Goal: Task Accomplishment & Management: Use online tool/utility

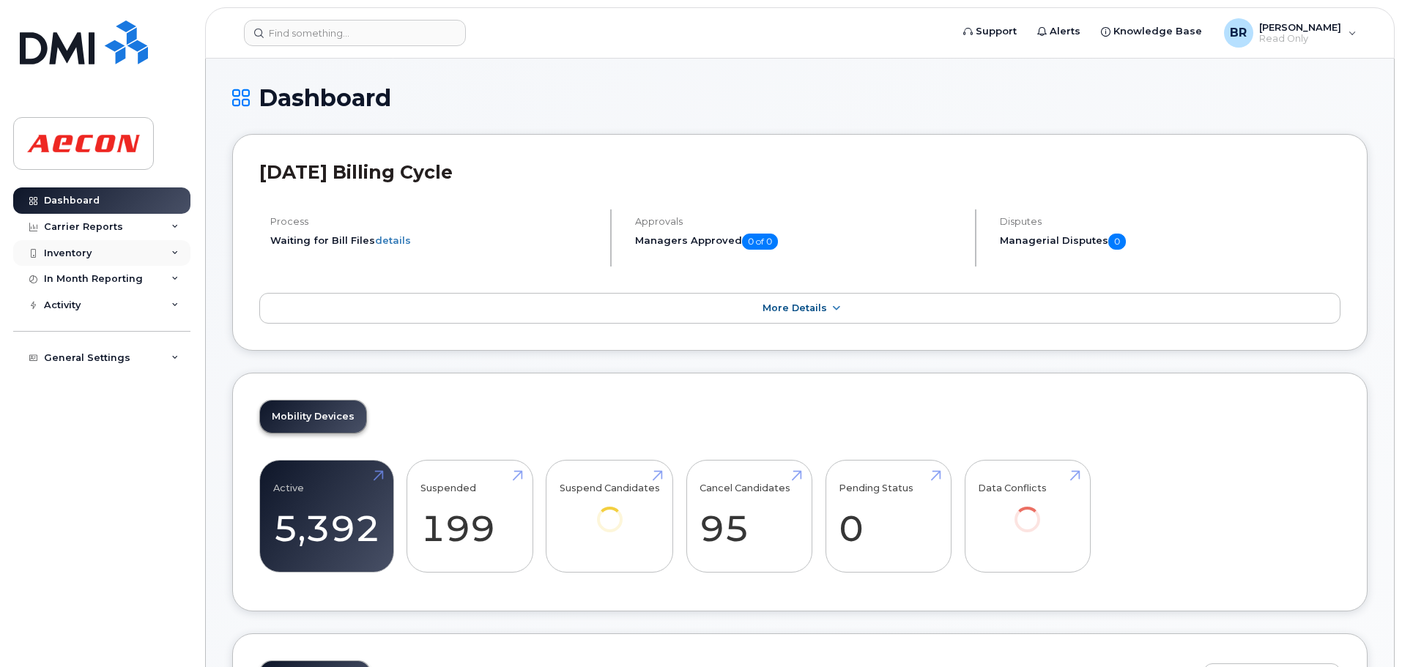
click at [171, 252] on icon at bounding box center [174, 253] width 7 height 7
click at [115, 278] on div "Mobility Devices" at bounding box center [92, 279] width 83 height 13
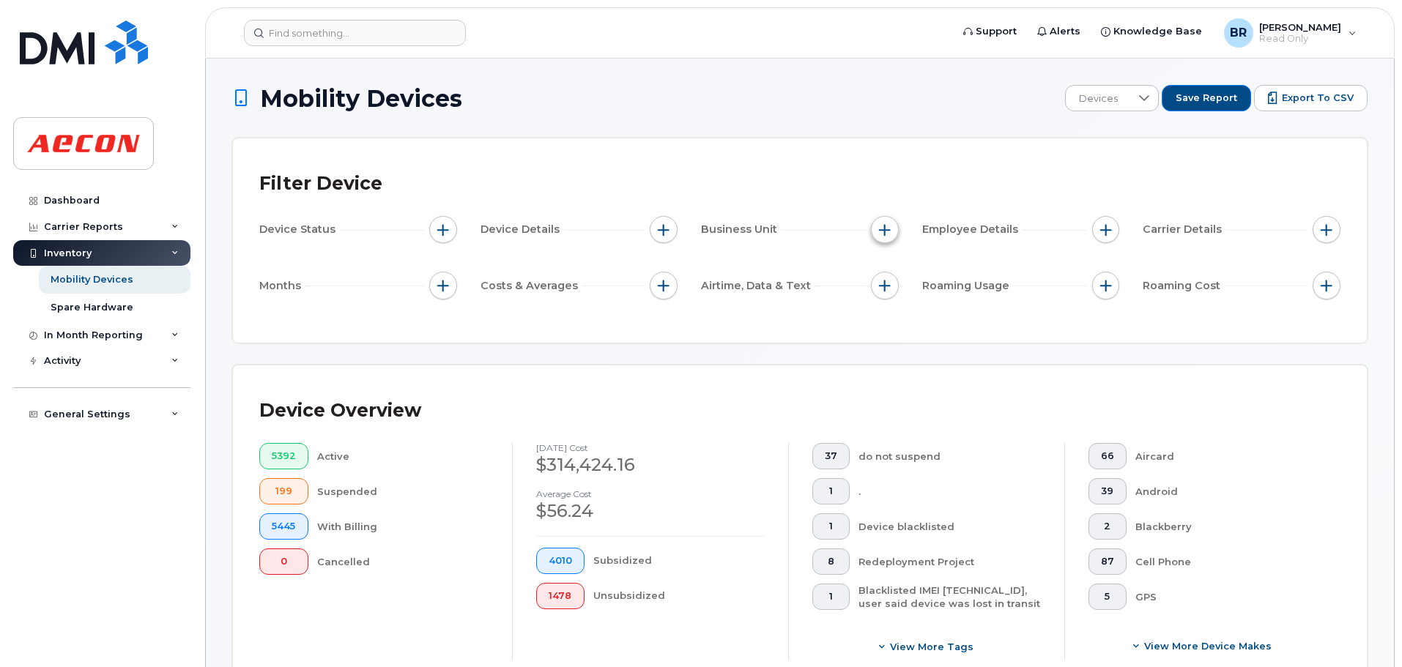
click at [881, 226] on span "button" at bounding box center [885, 230] width 12 height 12
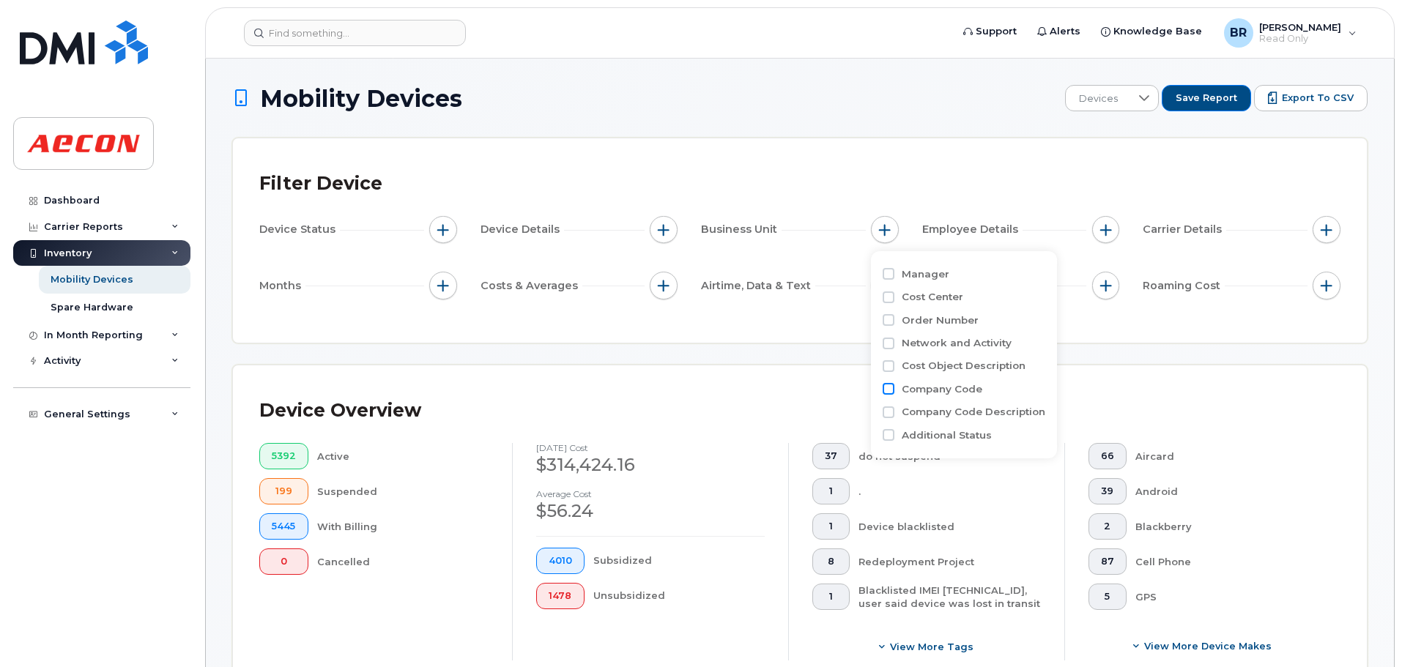
click at [886, 387] on input "Company Code" at bounding box center [889, 389] width 12 height 12
checkbox input "true"
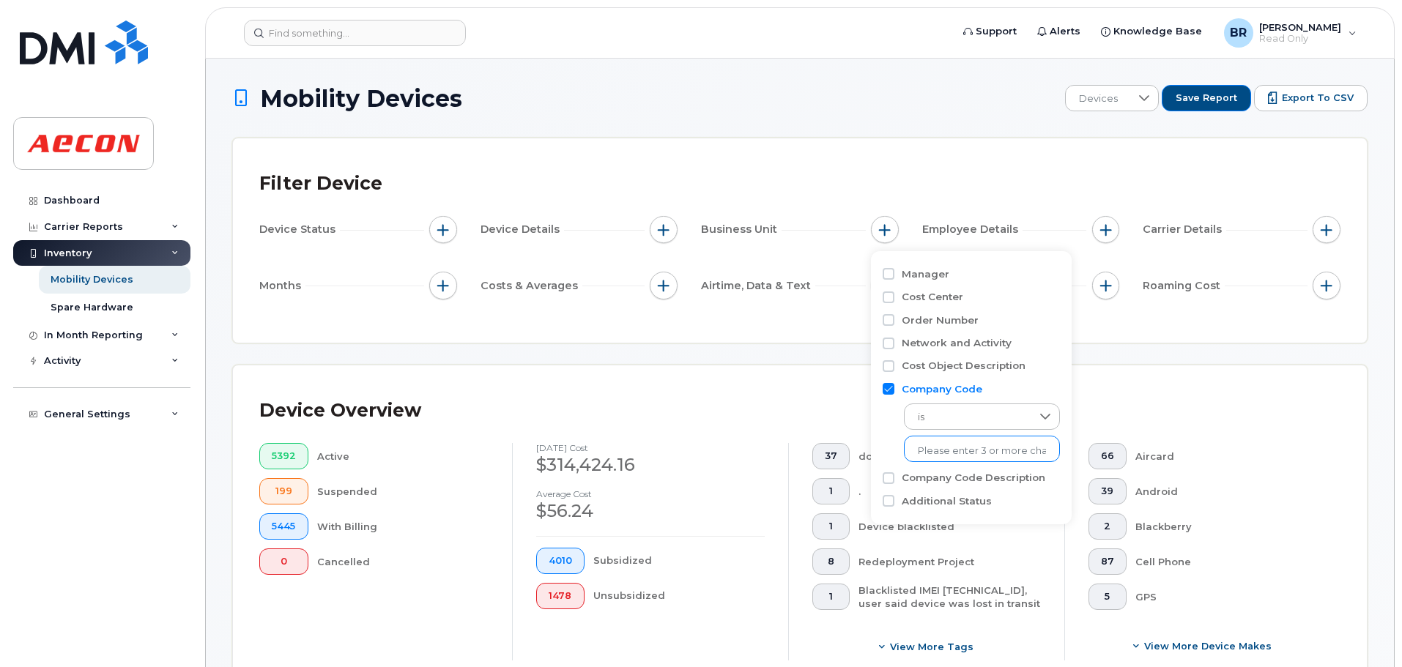
click at [962, 450] on input "text" at bounding box center [982, 451] width 128 height 13
type input "1000"
click at [937, 483] on li "1000" at bounding box center [974, 481] width 141 height 27
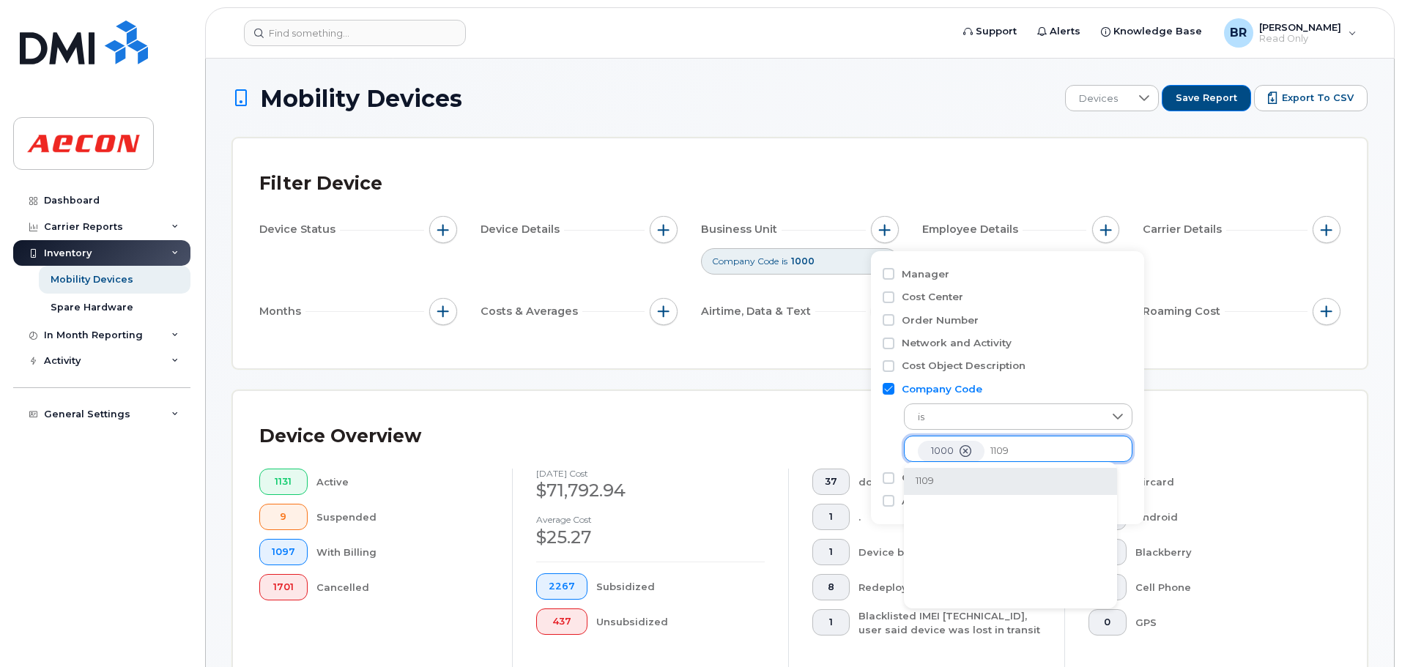
type input "1109"
click at [924, 481] on li "1109" at bounding box center [1010, 481] width 213 height 27
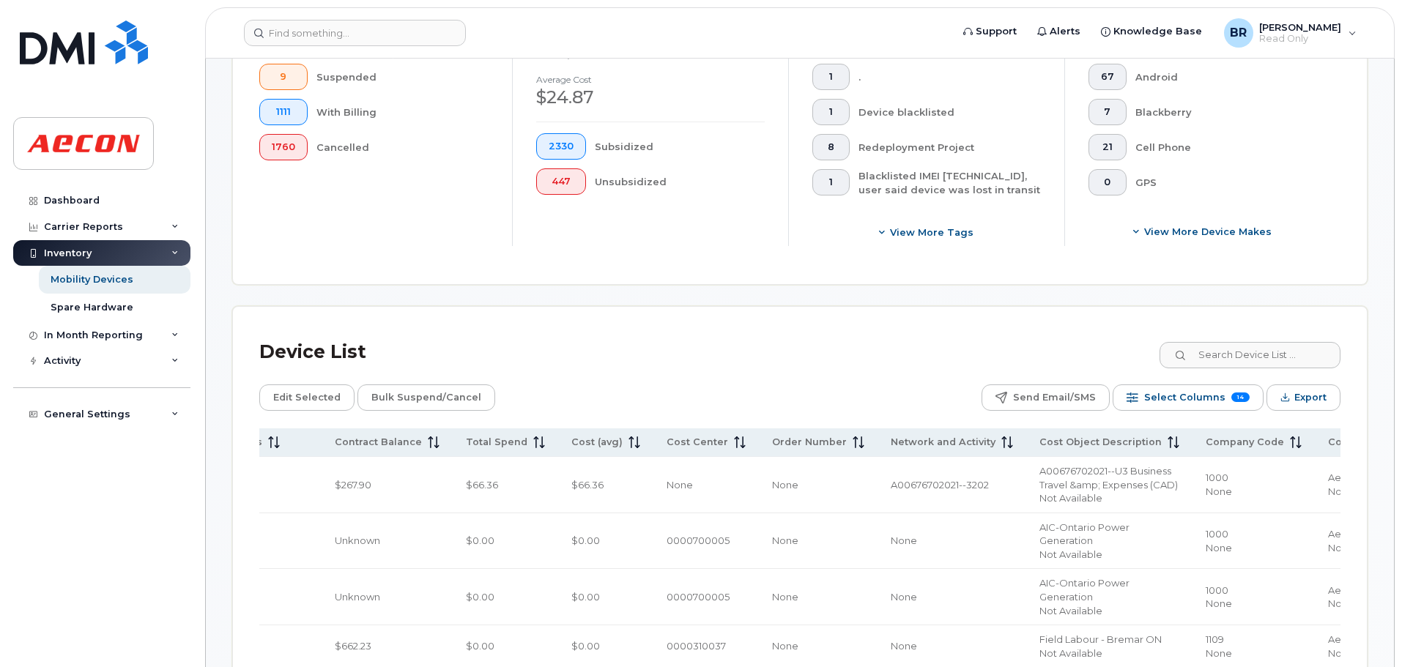
scroll to position [439, 0]
click at [1312, 401] on span "Export" at bounding box center [1310, 398] width 32 height 22
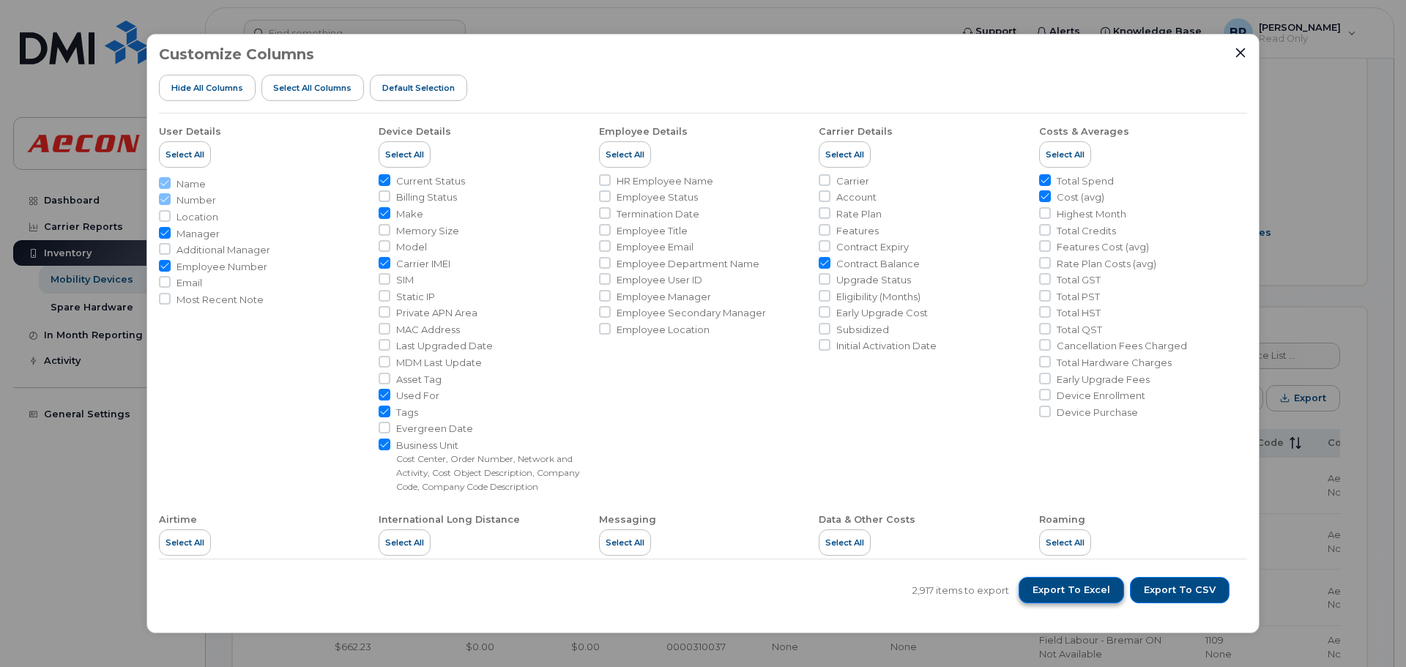
click at [1040, 586] on span "Export to Excel" at bounding box center [1072, 590] width 78 height 13
click at [1060, 590] on span "Export to Excel" at bounding box center [1072, 590] width 78 height 13
drag, startPoint x: 1269, startPoint y: 3, endPoint x: 1307, endPoint y: 148, distance: 149.8
click at [1307, 148] on div "Customize Columns Hide All Columns Select all Columns Default Selection User De…" at bounding box center [703, 333] width 1406 height 667
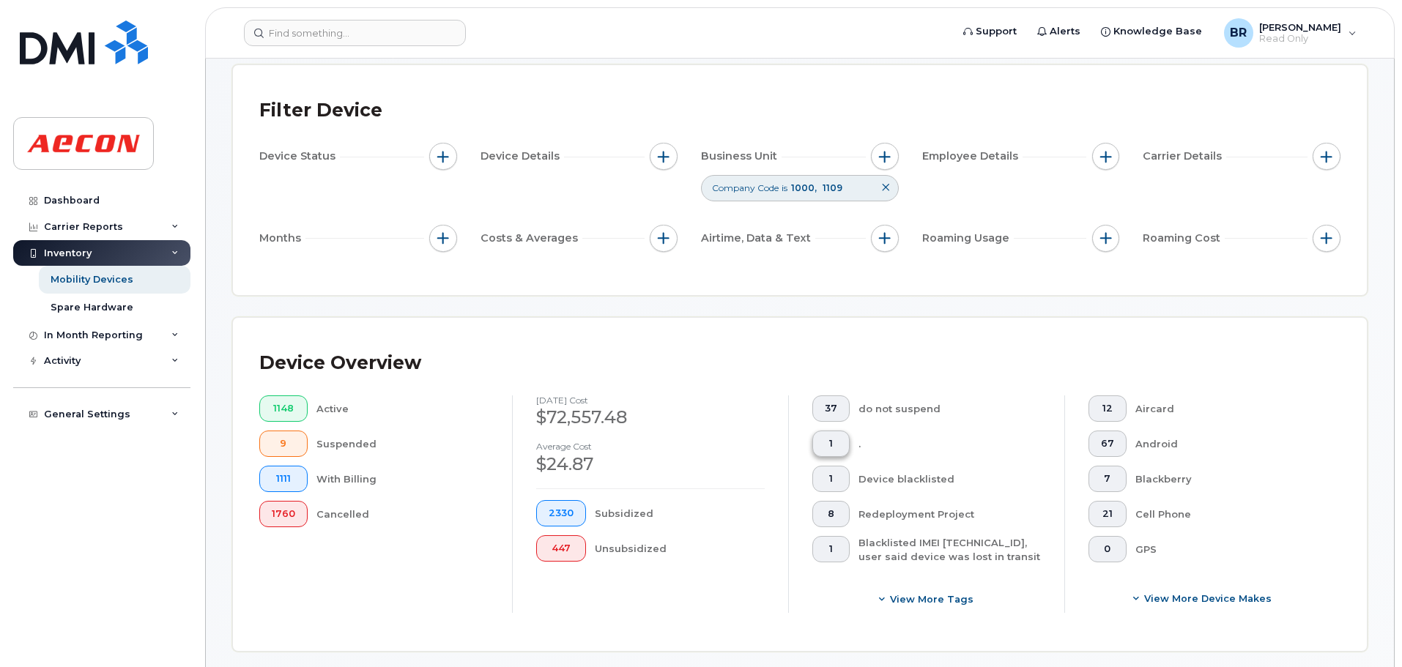
scroll to position [0, 0]
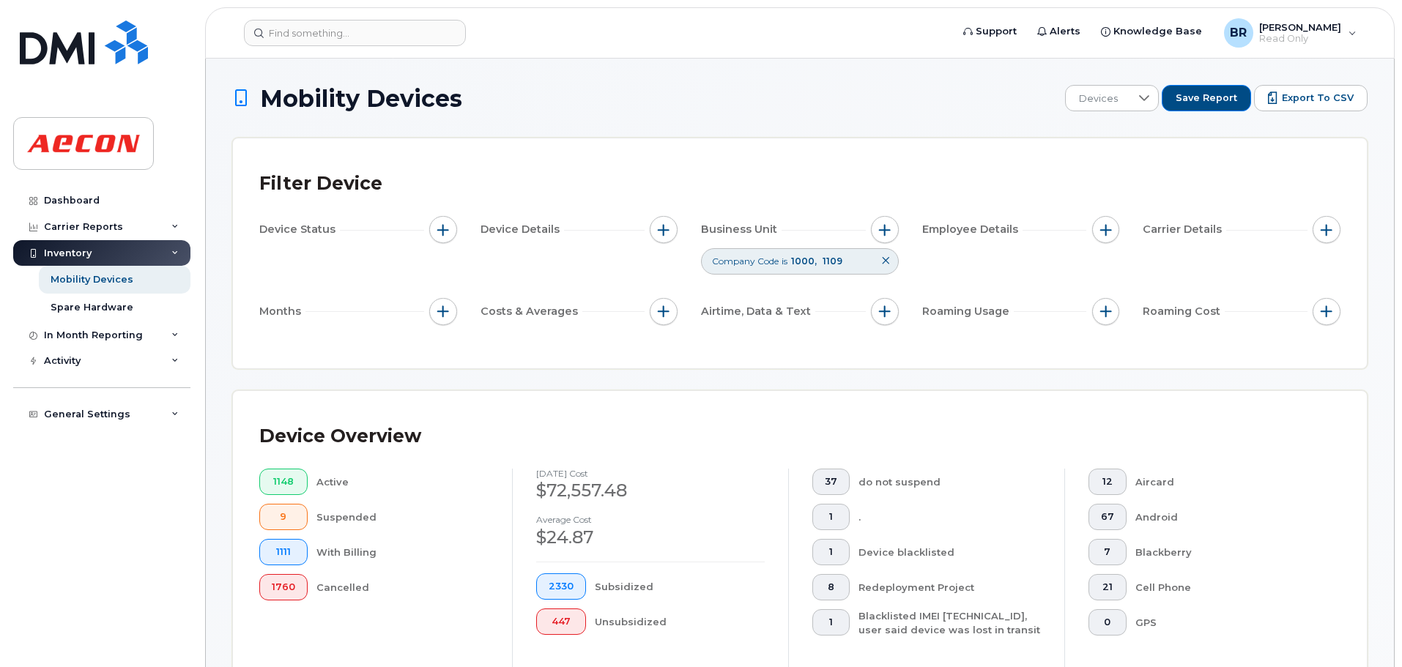
click at [885, 261] on icon at bounding box center [885, 260] width 9 height 9
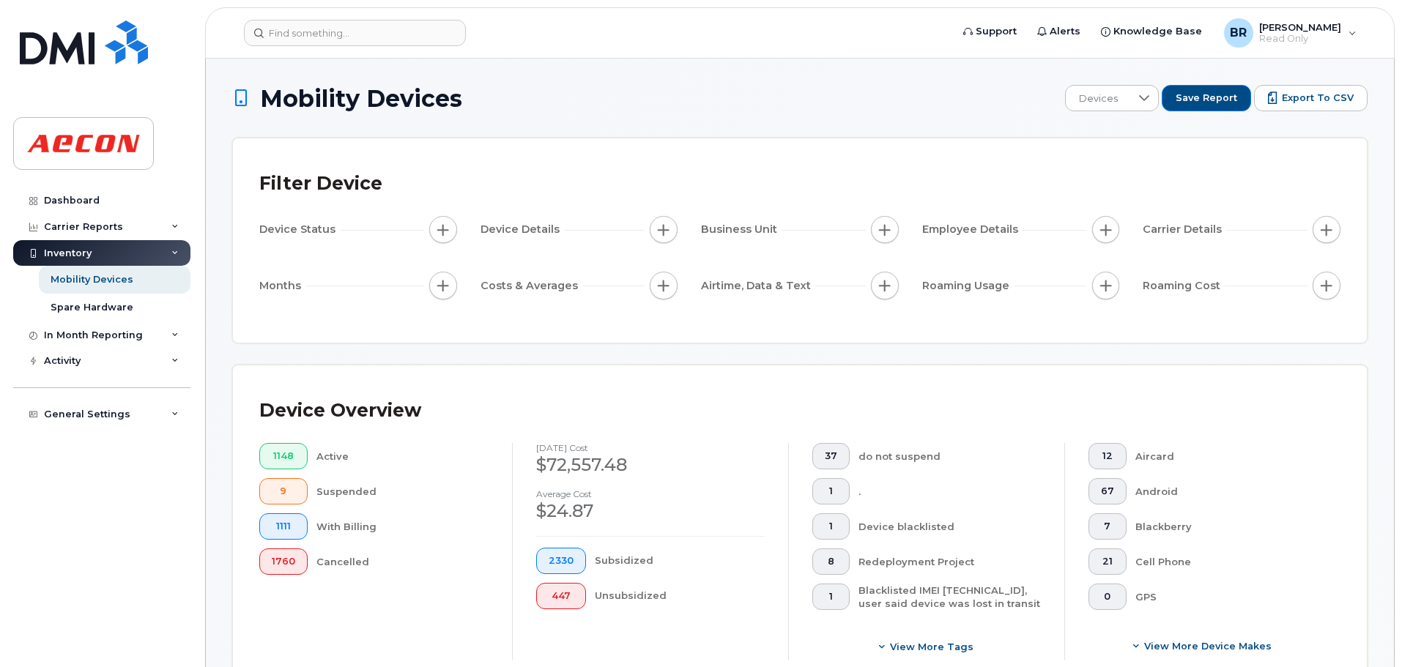
scroll to position [439, 0]
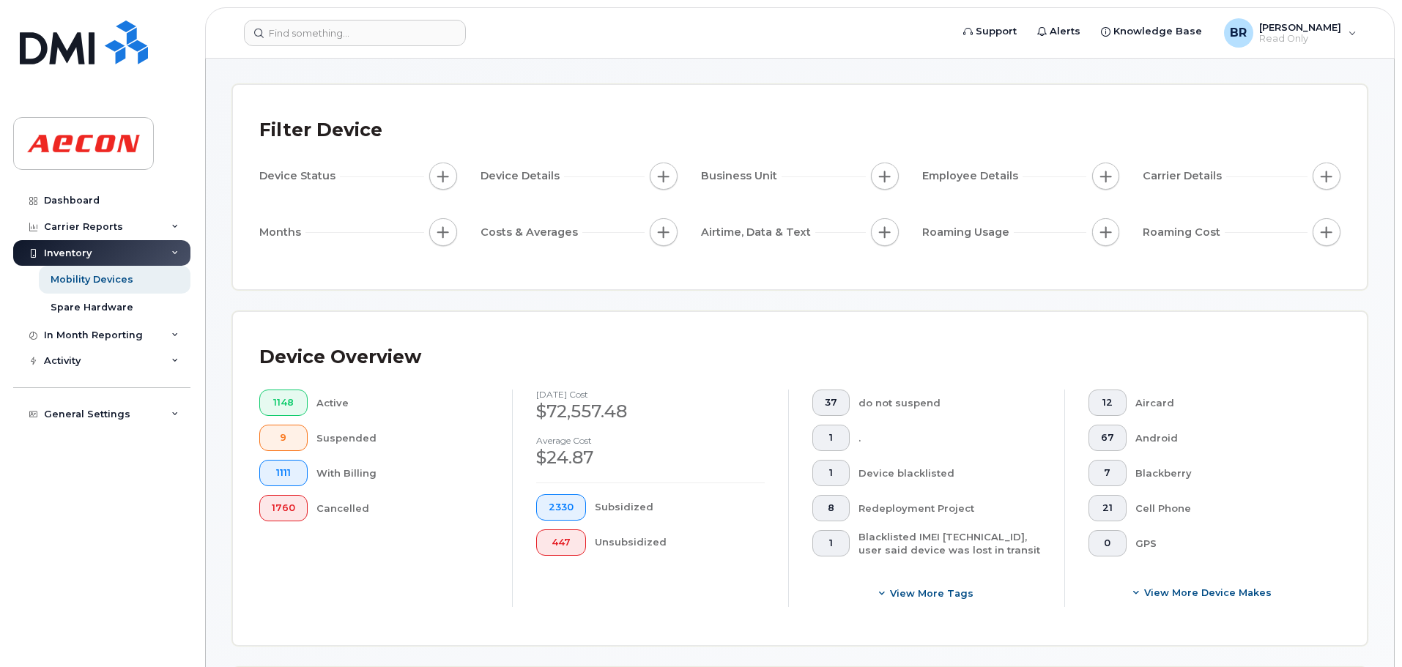
scroll to position [0, 0]
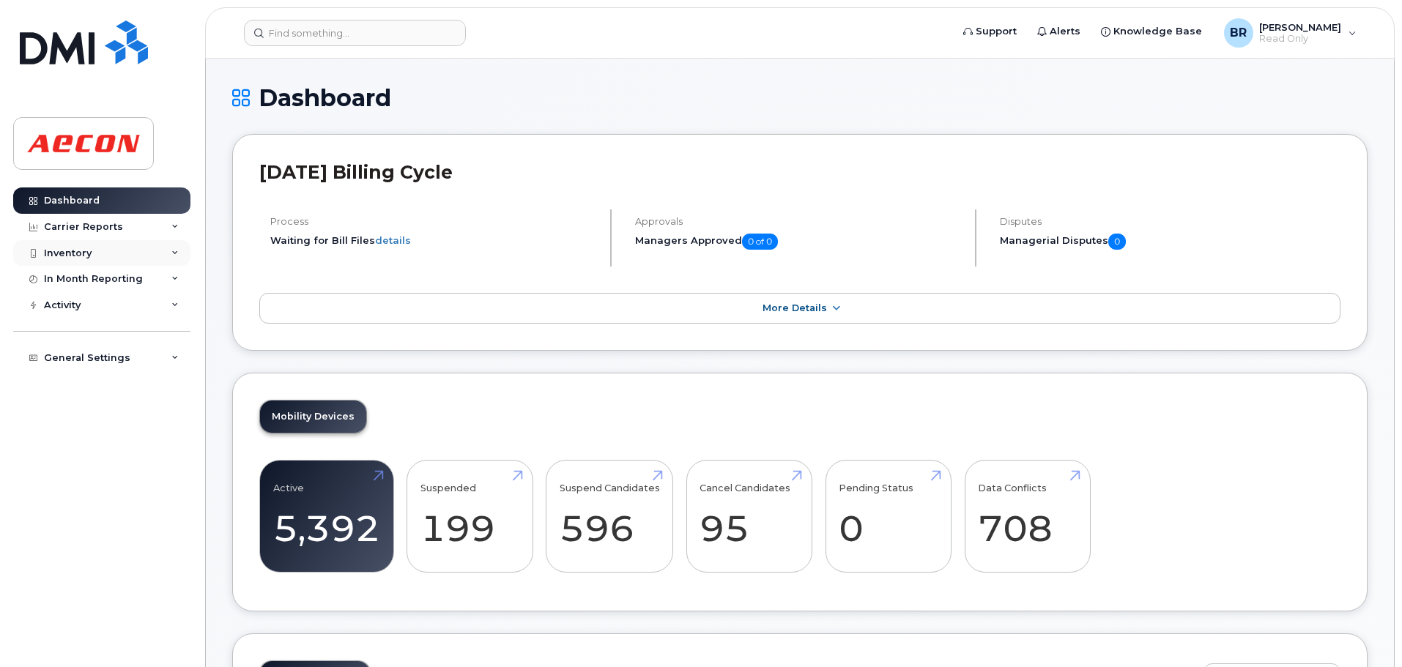
click at [175, 248] on div "Inventory" at bounding box center [101, 253] width 177 height 26
click at [105, 278] on div "Mobility Devices" at bounding box center [92, 279] width 83 height 13
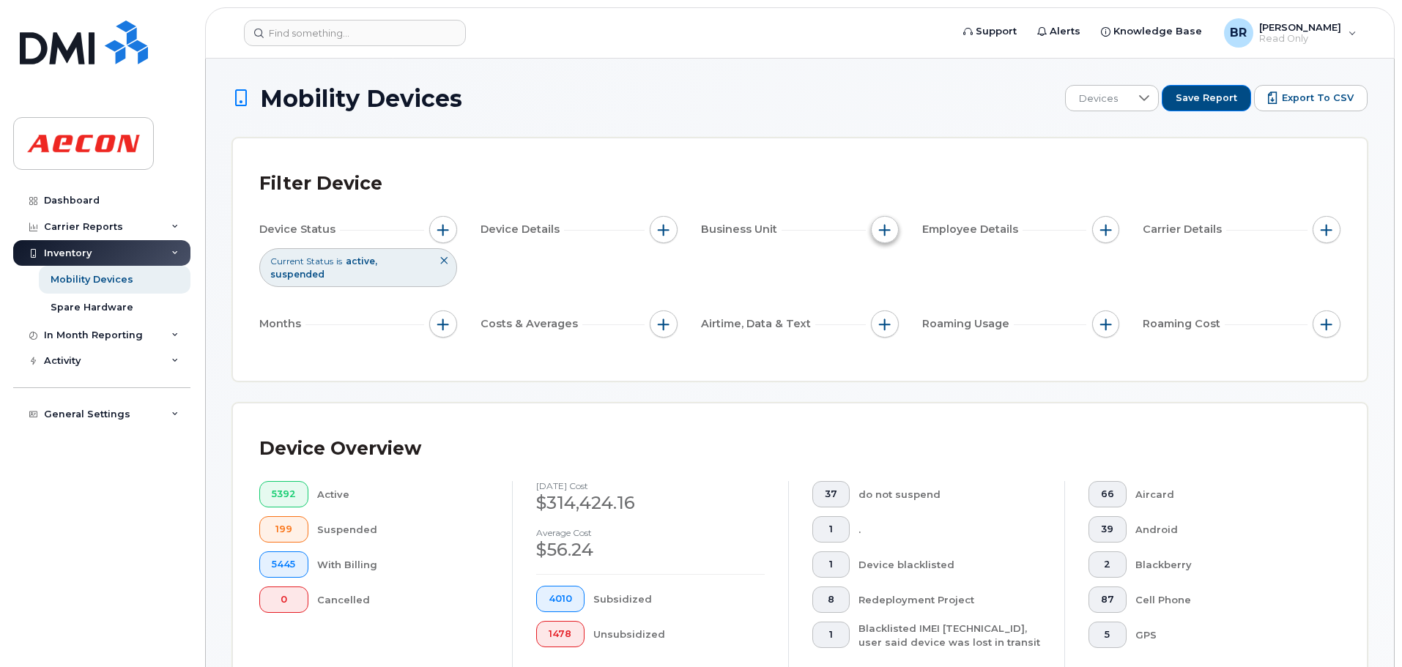
click at [889, 229] on span "button" at bounding box center [885, 230] width 12 height 12
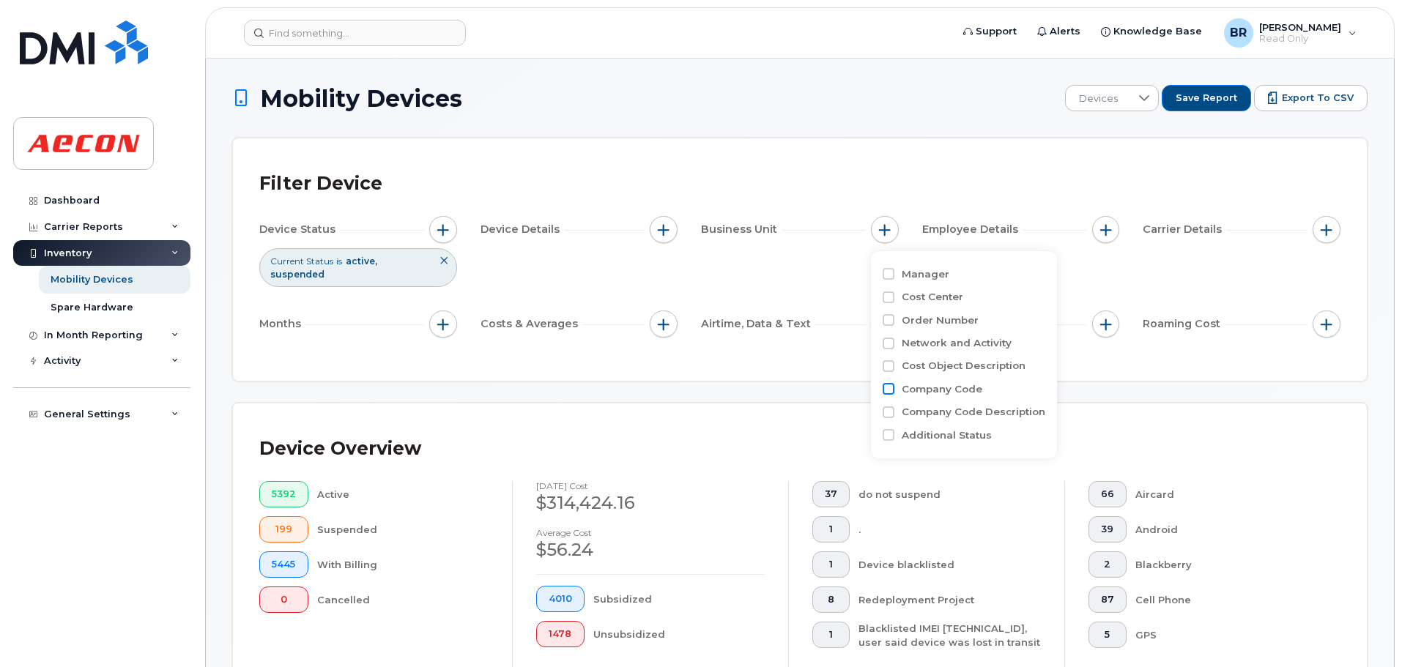
click at [888, 389] on input "Company Code" at bounding box center [889, 389] width 12 height 12
checkbox input "true"
click at [962, 445] on input "text" at bounding box center [982, 451] width 128 height 13
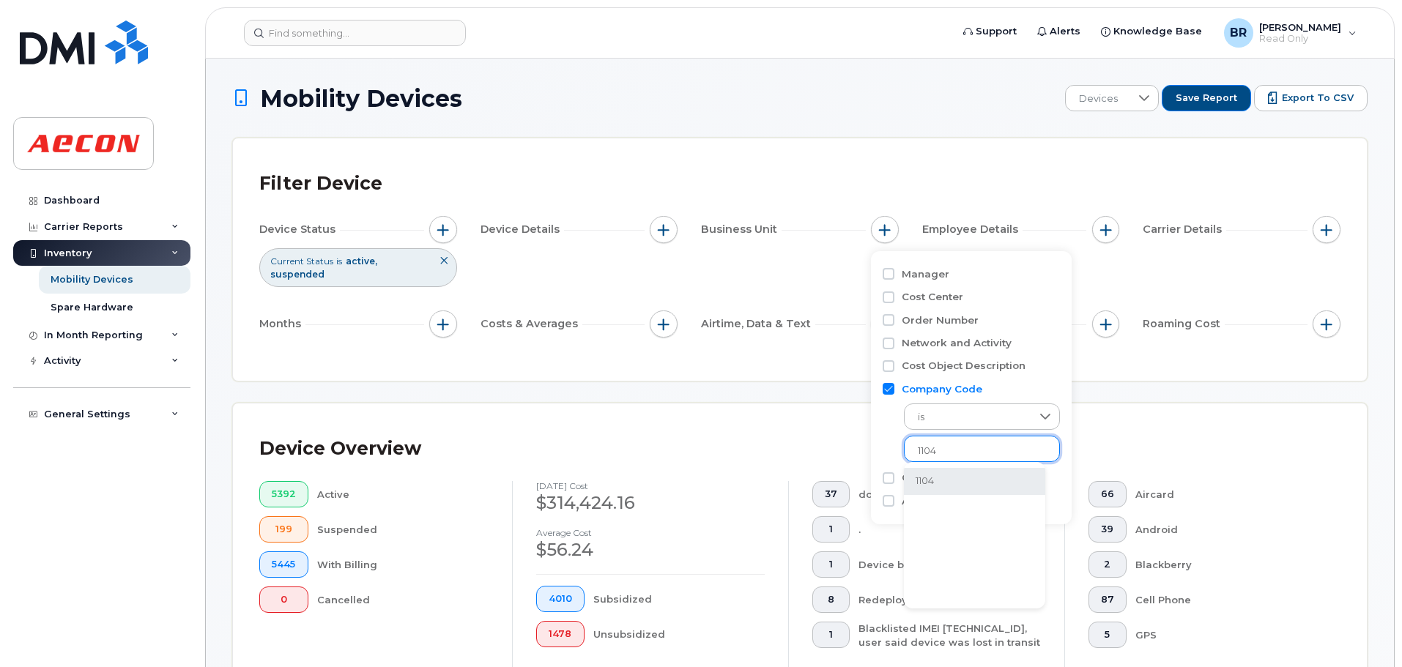
type input "1104"
click at [932, 478] on li "1104" at bounding box center [974, 481] width 141 height 27
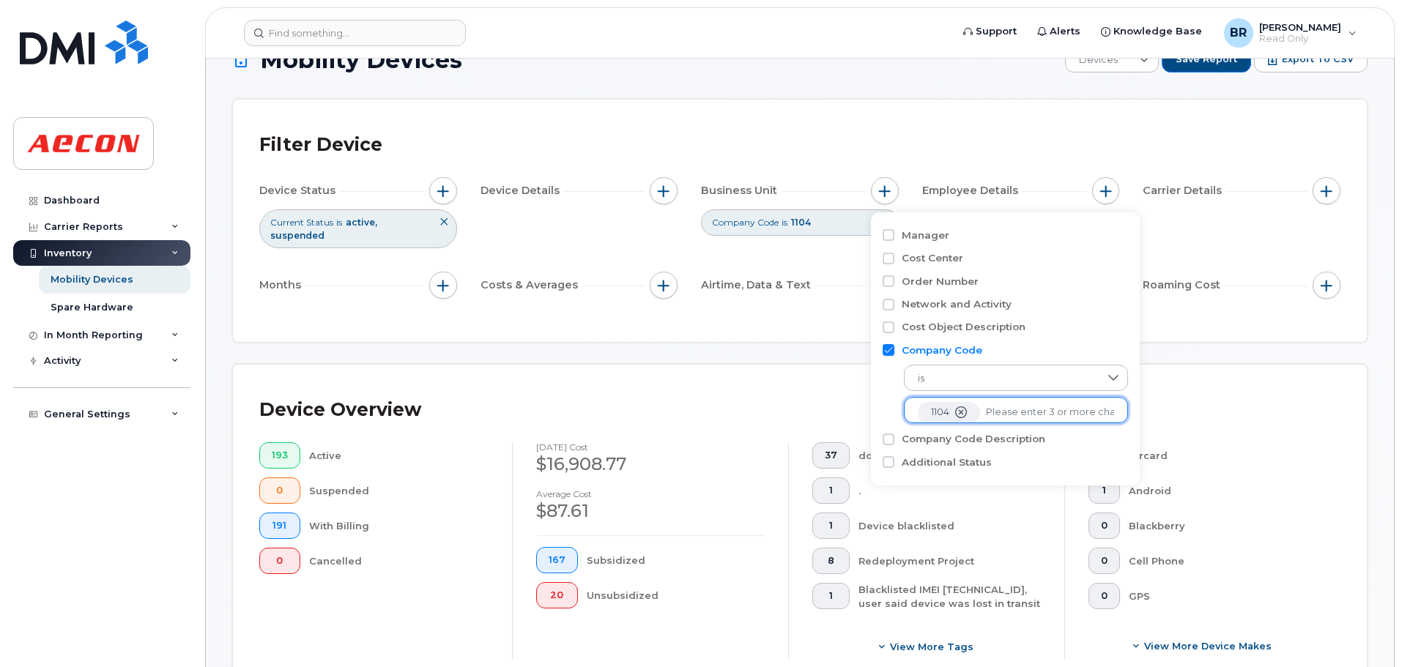
scroll to position [73, 0]
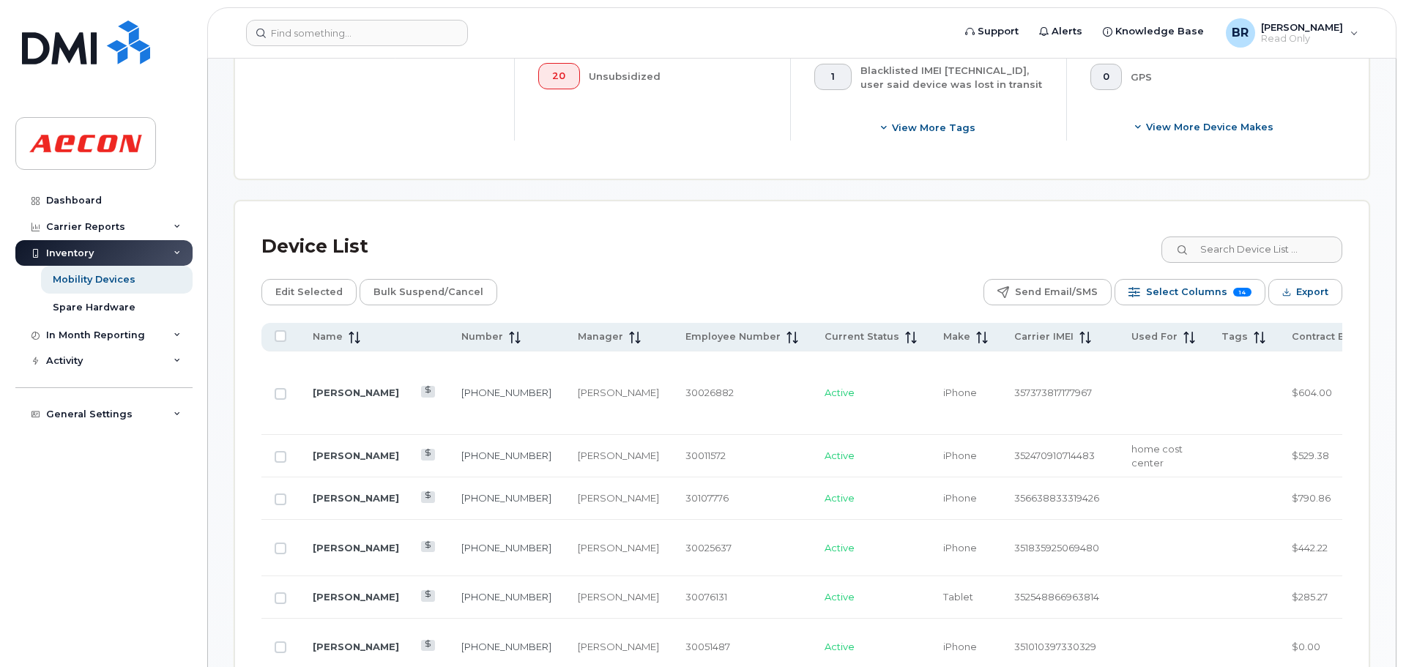
scroll to position [659, 0]
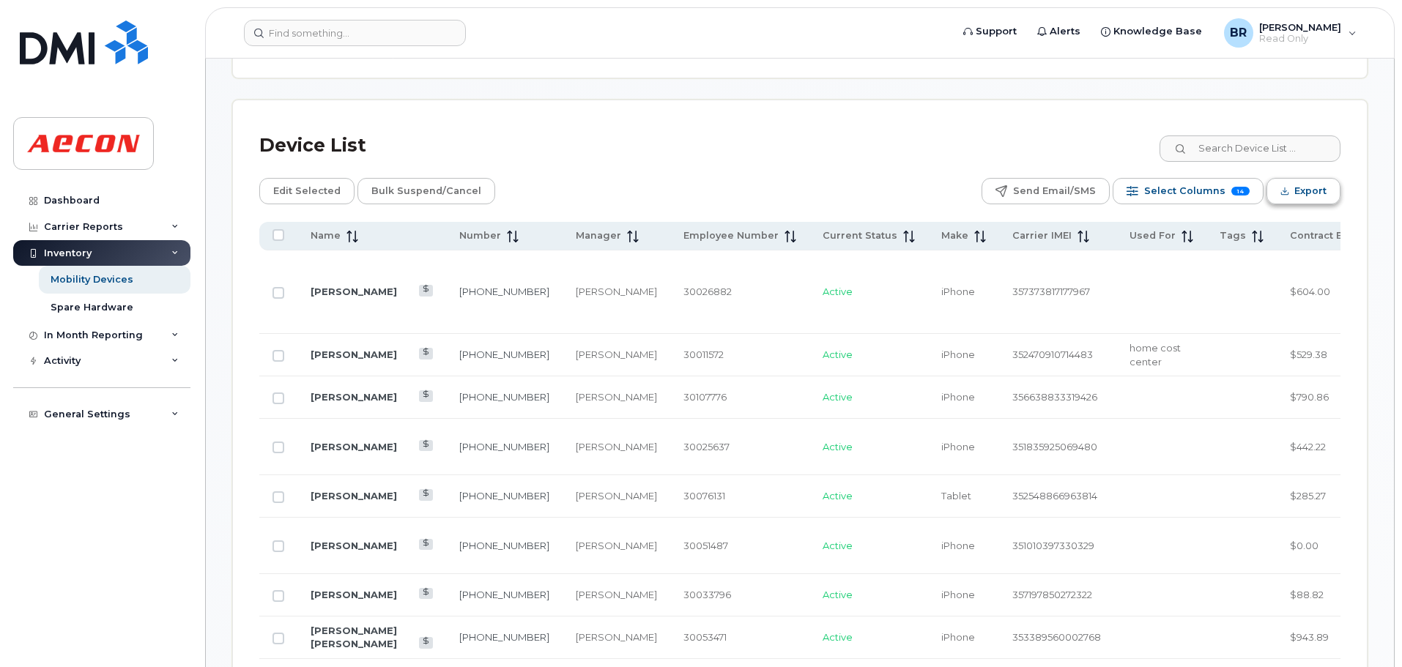
click at [1306, 180] on span "Export" at bounding box center [1310, 191] width 32 height 22
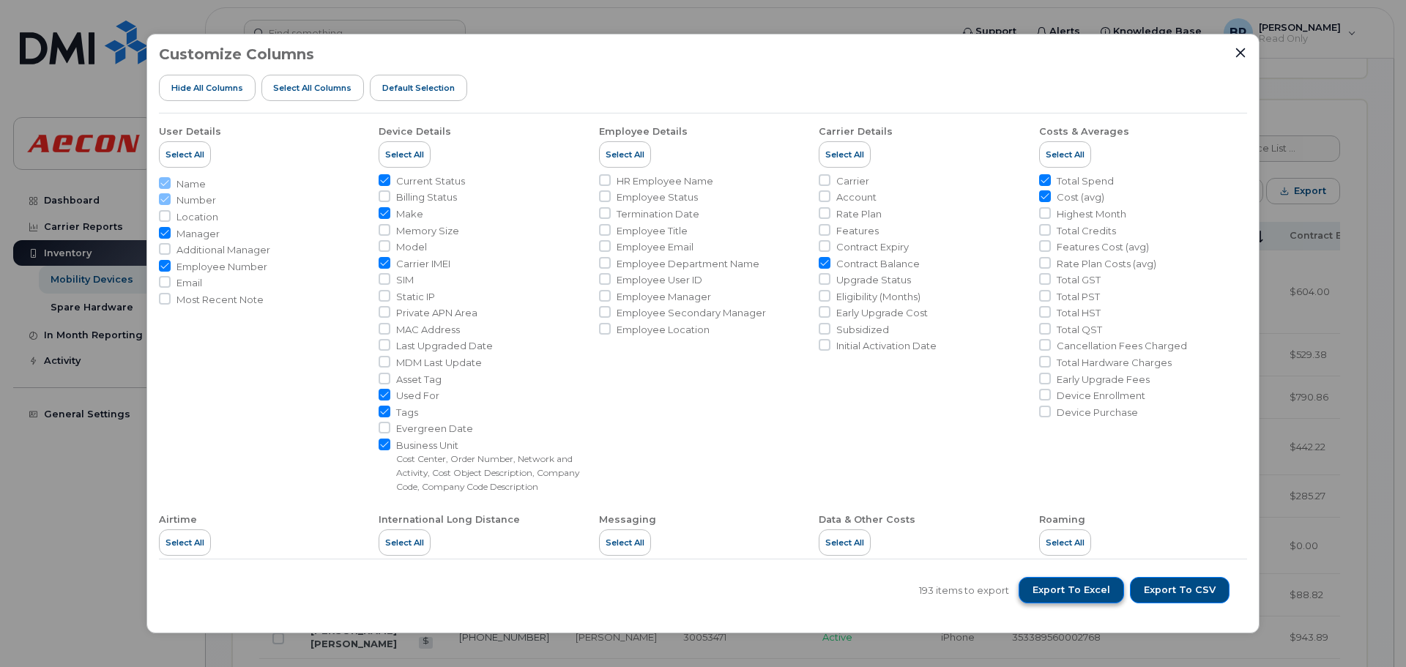
click at [1116, 595] on button "Export to Excel" at bounding box center [1071, 590] width 105 height 26
